Goal: Task Accomplishment & Management: Use online tool/utility

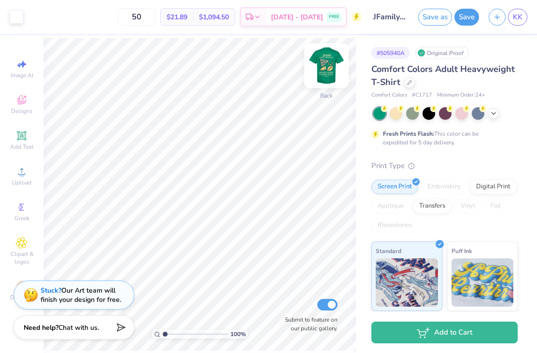
click at [317, 74] on img at bounding box center [326, 65] width 39 height 39
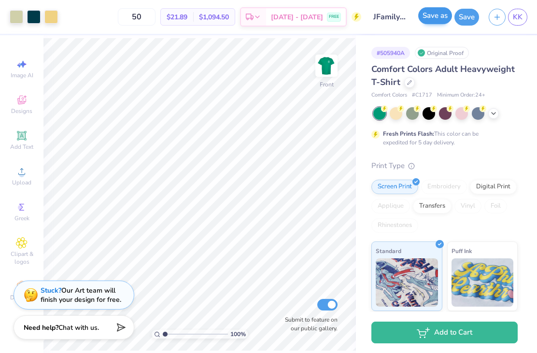
click at [437, 18] on button "Save as" at bounding box center [435, 15] width 34 height 17
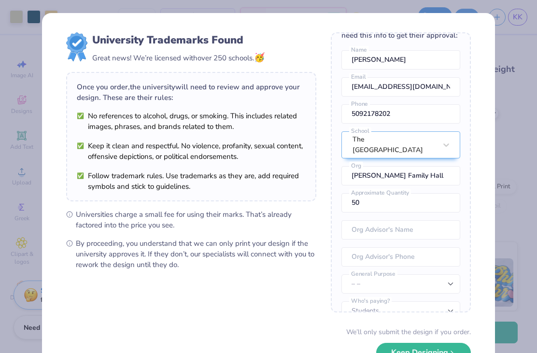
scroll to position [29, 0]
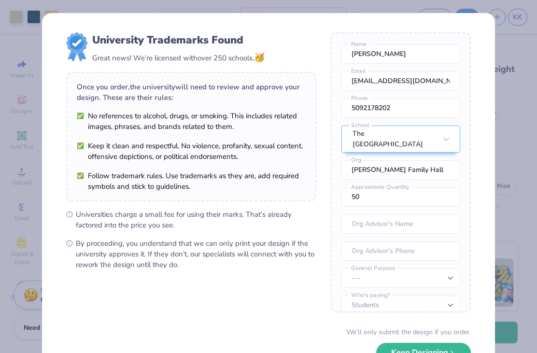
click at [523, 126] on div "University Trademarks Found Great news! We’re licensed with over 250 schools. 🥳…" at bounding box center [268, 176] width 537 height 353
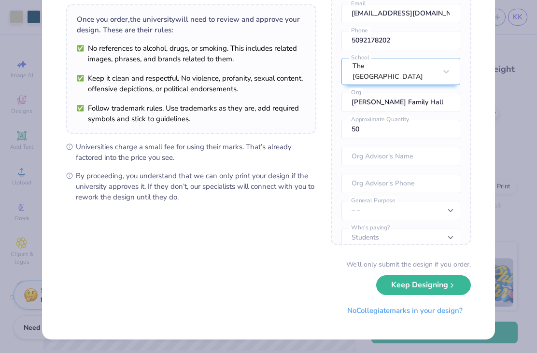
scroll to position [67, 0]
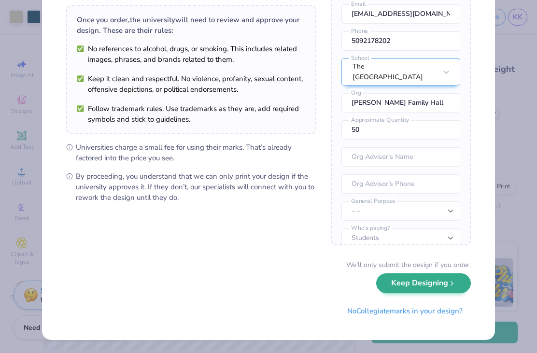
click at [459, 290] on button "Keep Designing" at bounding box center [423, 283] width 95 height 20
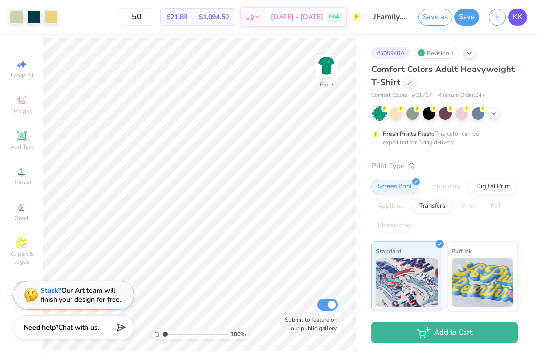
click at [513, 16] on span "KK" at bounding box center [518, 17] width 10 height 11
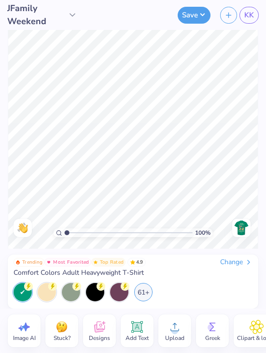
click at [137, 336] on span "Add Text" at bounding box center [137, 338] width 23 height 8
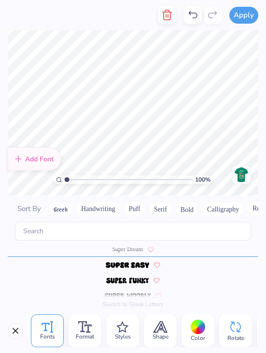
scroll to position [4212, 0]
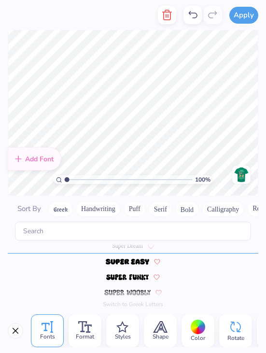
click at [19, 331] on button "Close" at bounding box center [15, 330] width 15 height 15
click at [168, 21] on button "button" at bounding box center [167, 15] width 18 height 18
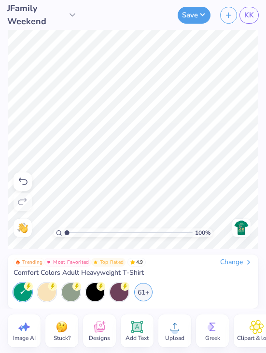
click at [98, 333] on icon at bounding box center [99, 327] width 14 height 14
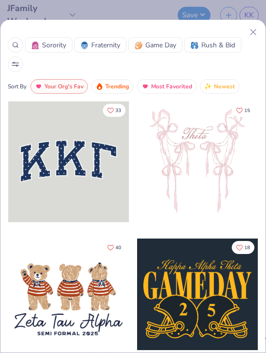
click at [255, 34] on line at bounding box center [253, 31] width 5 height 5
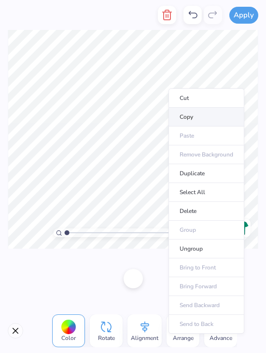
click at [207, 119] on li "Copy" at bounding box center [207, 117] width 76 height 19
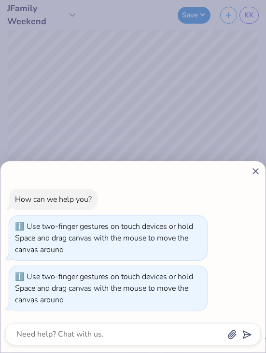
type input "2.9502384441218"
click at [247, 173] on div at bounding box center [132, 171] width 255 height 10
click at [255, 170] on icon at bounding box center [256, 171] width 10 height 10
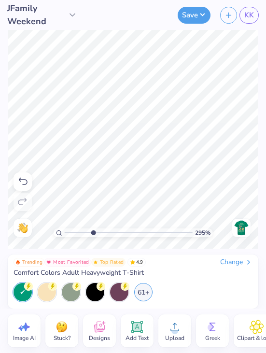
type textarea "x"
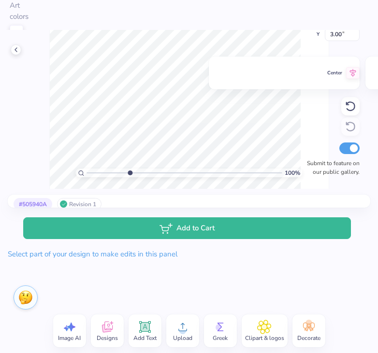
type input "1"
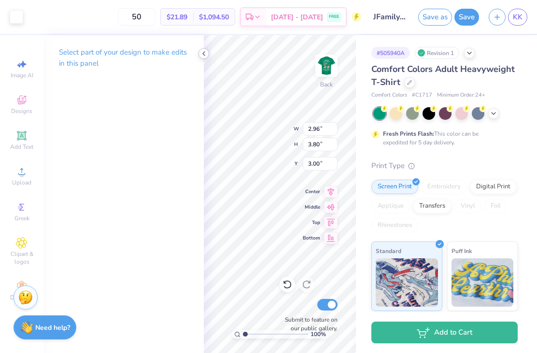
click at [200, 55] on icon at bounding box center [204, 54] width 8 height 8
